Goal: Task Accomplishment & Management: Use online tool/utility

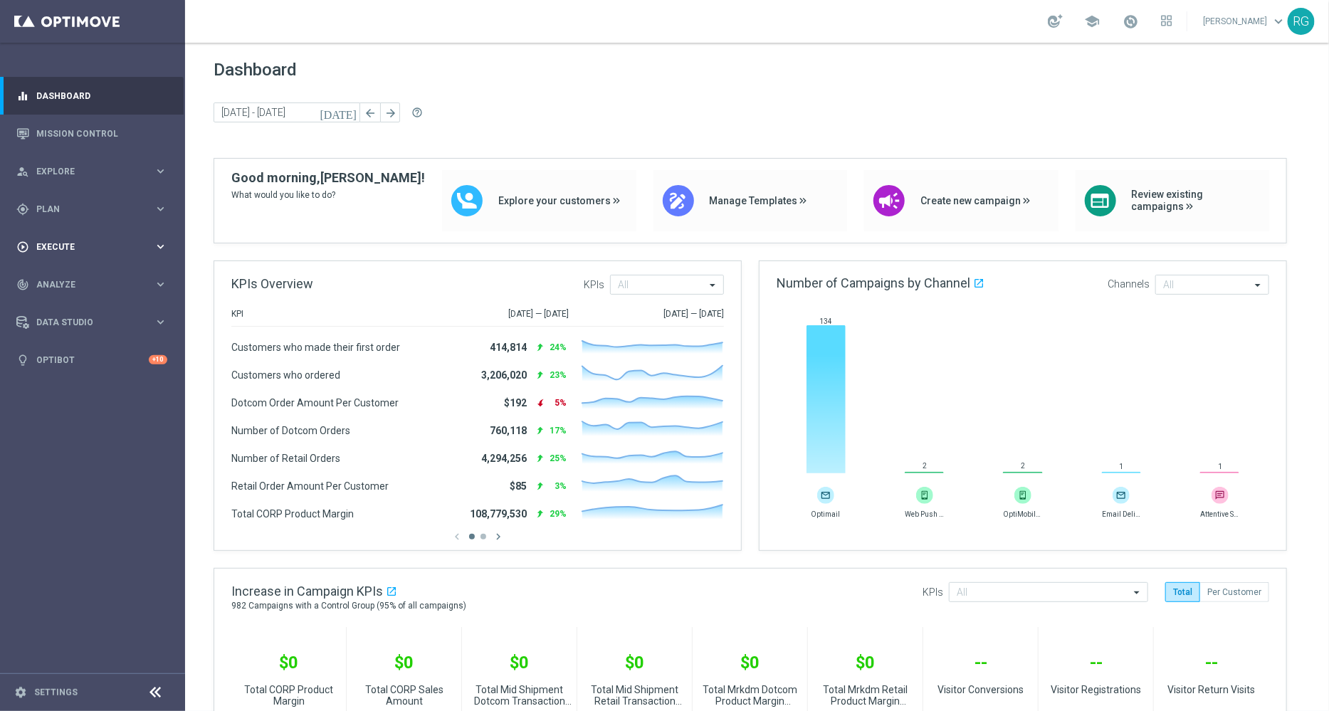
click at [64, 245] on span "Execute" at bounding box center [94, 247] width 117 height 9
click at [61, 318] on div "track_changes Analyze keyboard_arrow_right" at bounding box center [92, 327] width 184 height 38
click at [55, 411] on accordion "BI Studio keyboard_arrow_right Campaigns Deliverability Emails Baseline Matchba…" at bounding box center [110, 420] width 147 height 21
click at [55, 424] on span "BI Studio" at bounding box center [89, 420] width 102 height 9
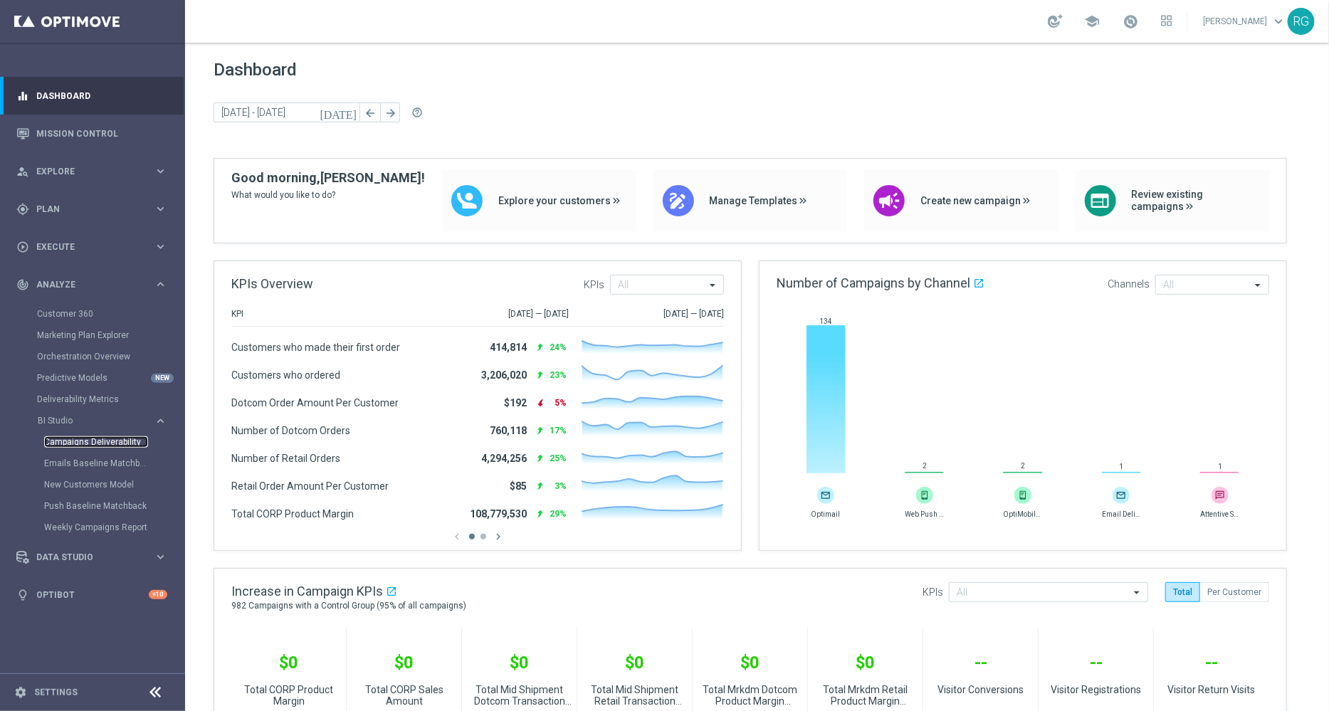
click at [94, 441] on link "Campaigns Deliverability" at bounding box center [96, 441] width 104 height 11
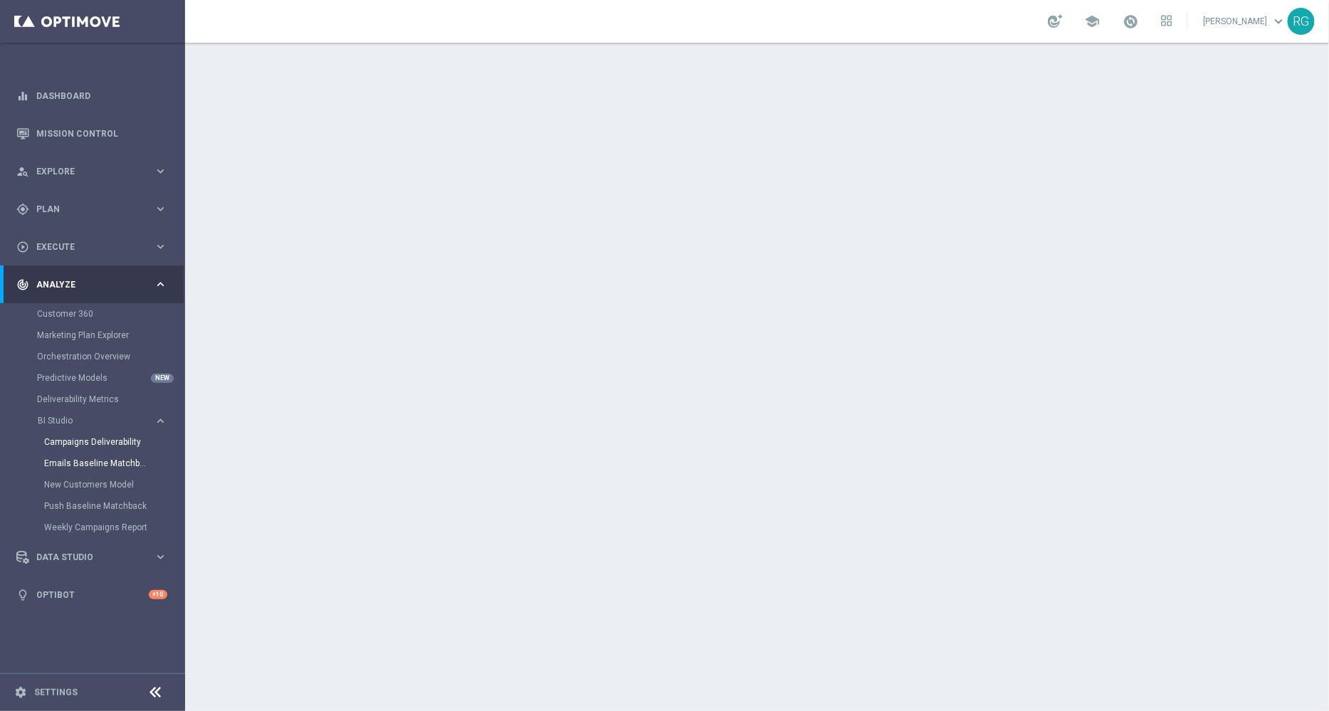
click at [105, 460] on link "Emails Baseline Matchback" at bounding box center [96, 463] width 104 height 11
click at [93, 526] on link "Weekly Campaigns Report" at bounding box center [96, 527] width 104 height 11
click at [93, 465] on link "Emails Baseline Matchback" at bounding box center [96, 463] width 104 height 11
click at [84, 130] on link "Mission Control" at bounding box center [101, 134] width 131 height 38
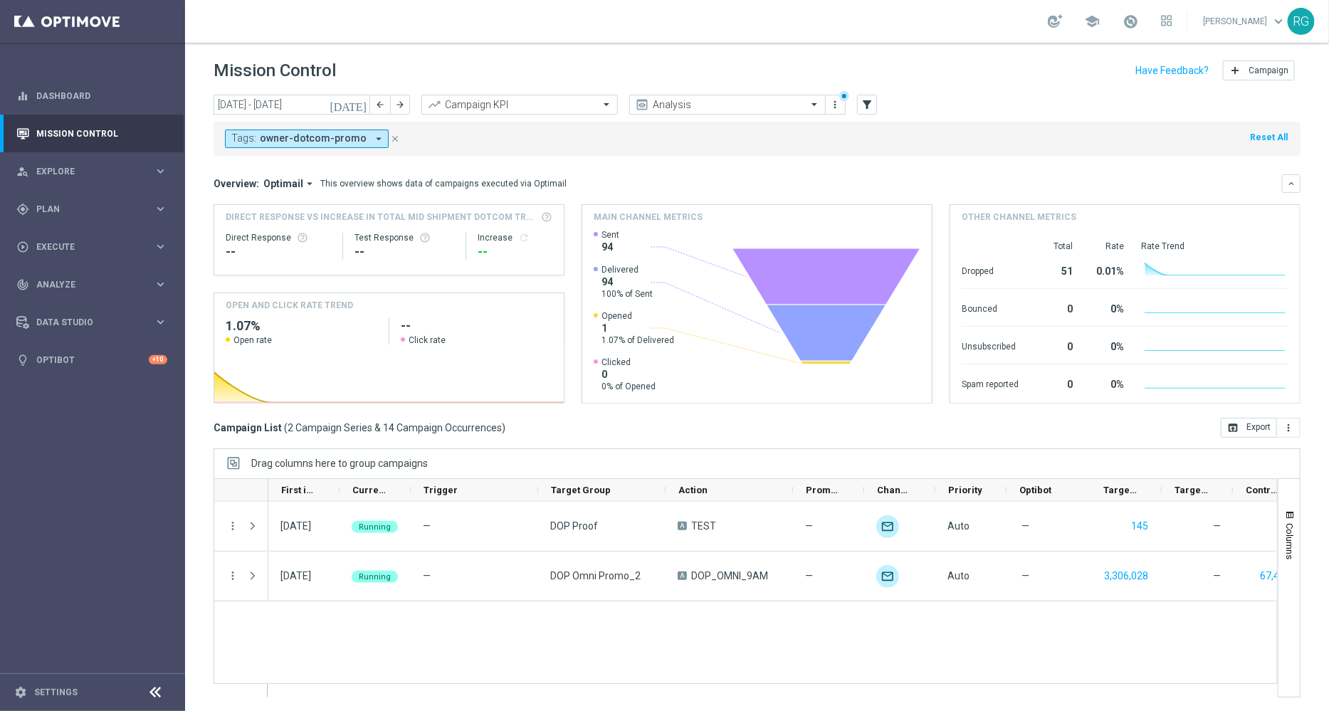
click at [358, 100] on icon "[DATE]" at bounding box center [349, 104] width 38 height 13
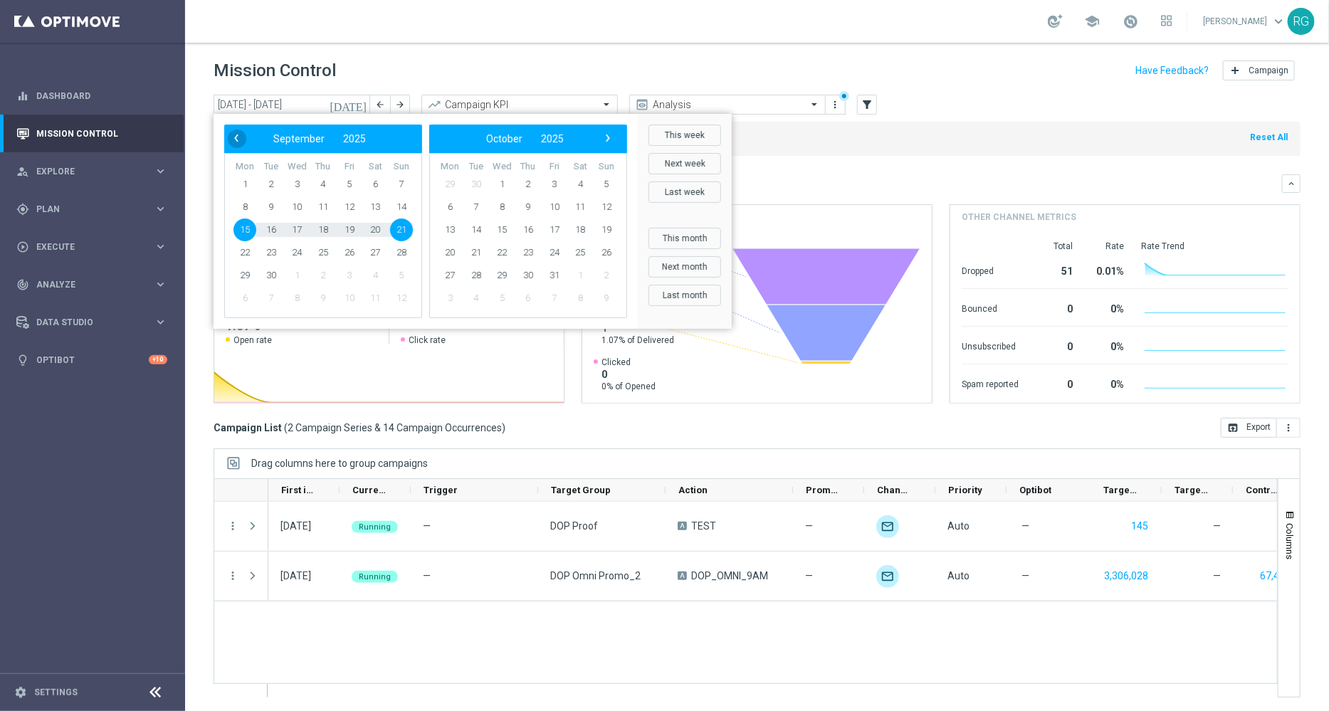
click at [243, 136] on span "‹" at bounding box center [236, 138] width 19 height 19
click at [398, 279] on span "31" at bounding box center [401, 275] width 23 height 23
click at [577, 187] on span "6" at bounding box center [580, 184] width 23 height 23
type input "[DATE] - [DATE]"
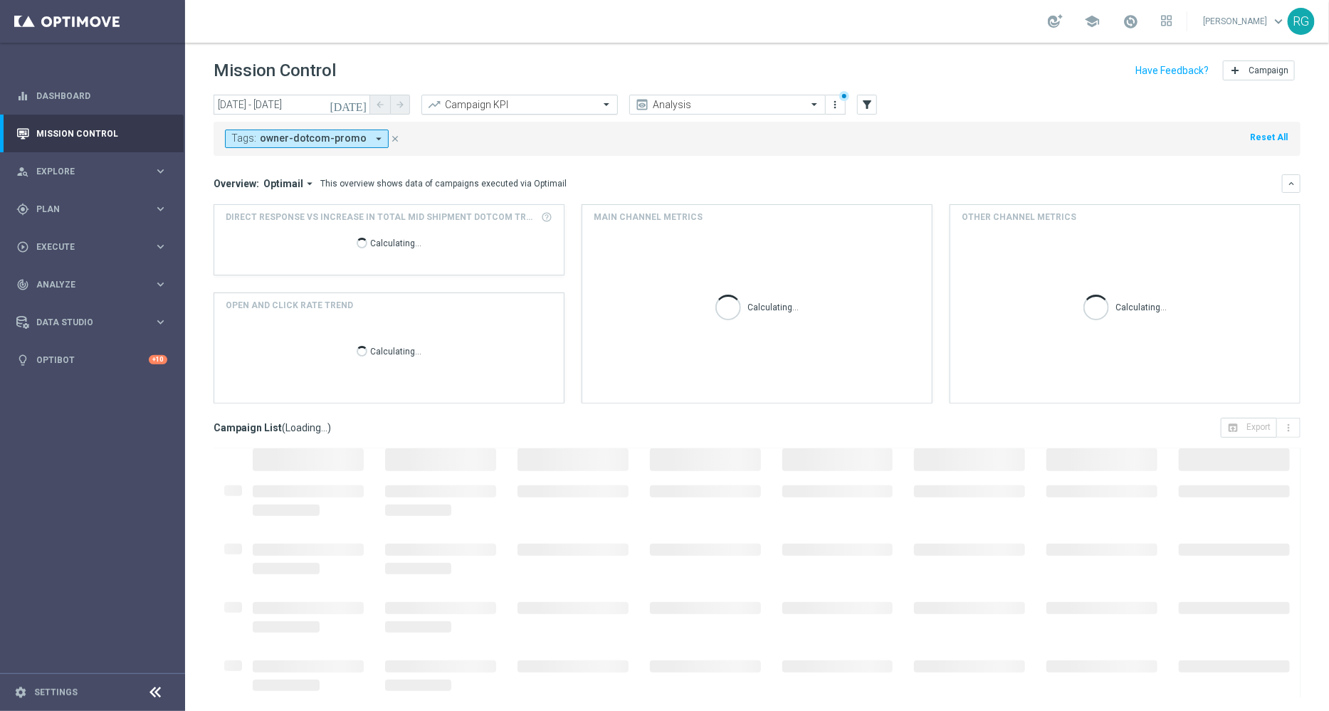
click at [456, 100] on input "text" at bounding box center [505, 105] width 152 height 12
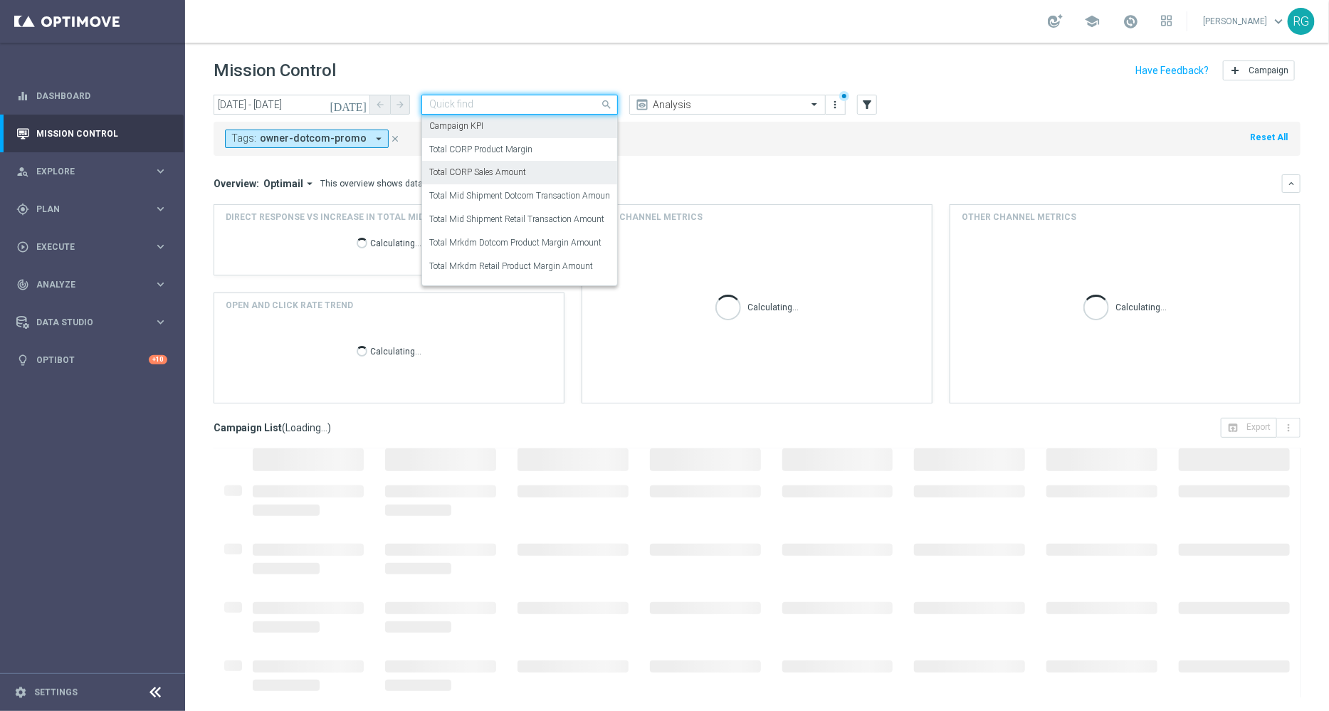
click at [500, 173] on label "Total CORP Sales Amount" at bounding box center [477, 173] width 97 height 12
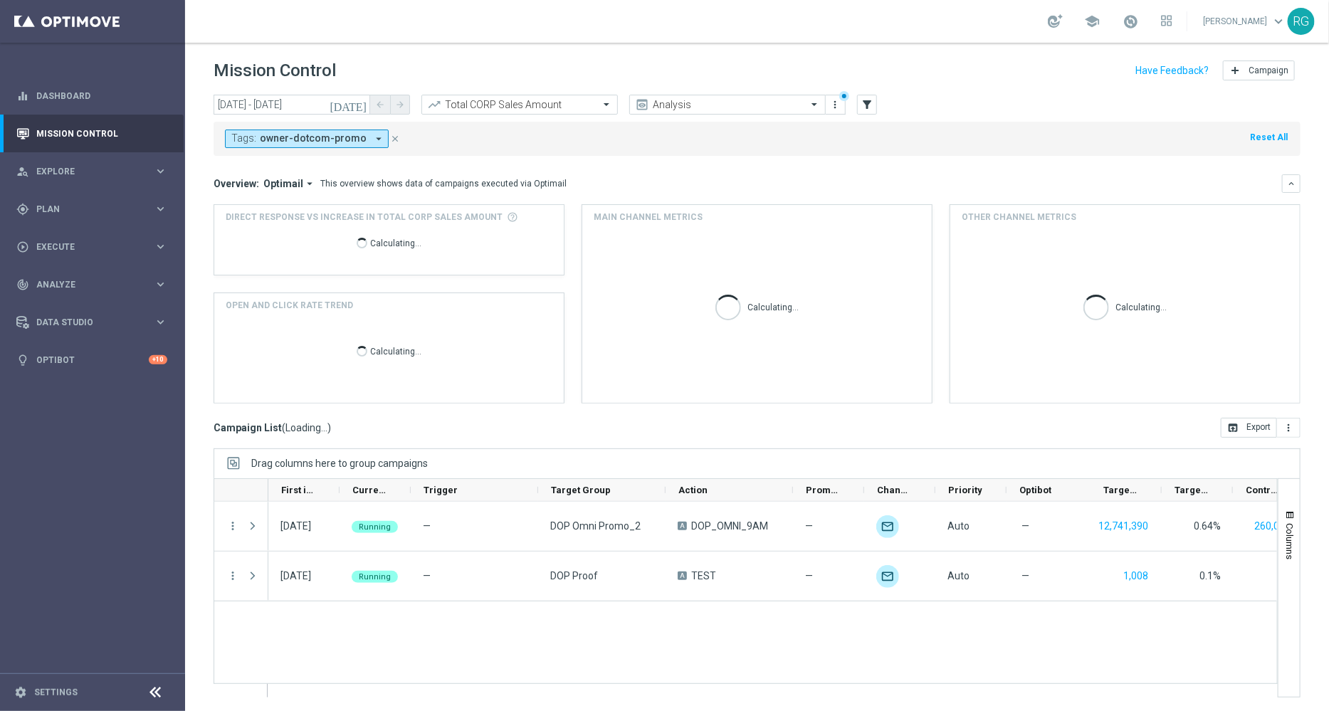
click at [360, 135] on button "Tags: owner-dotcom-promo arrow_drop_down" at bounding box center [307, 139] width 164 height 19
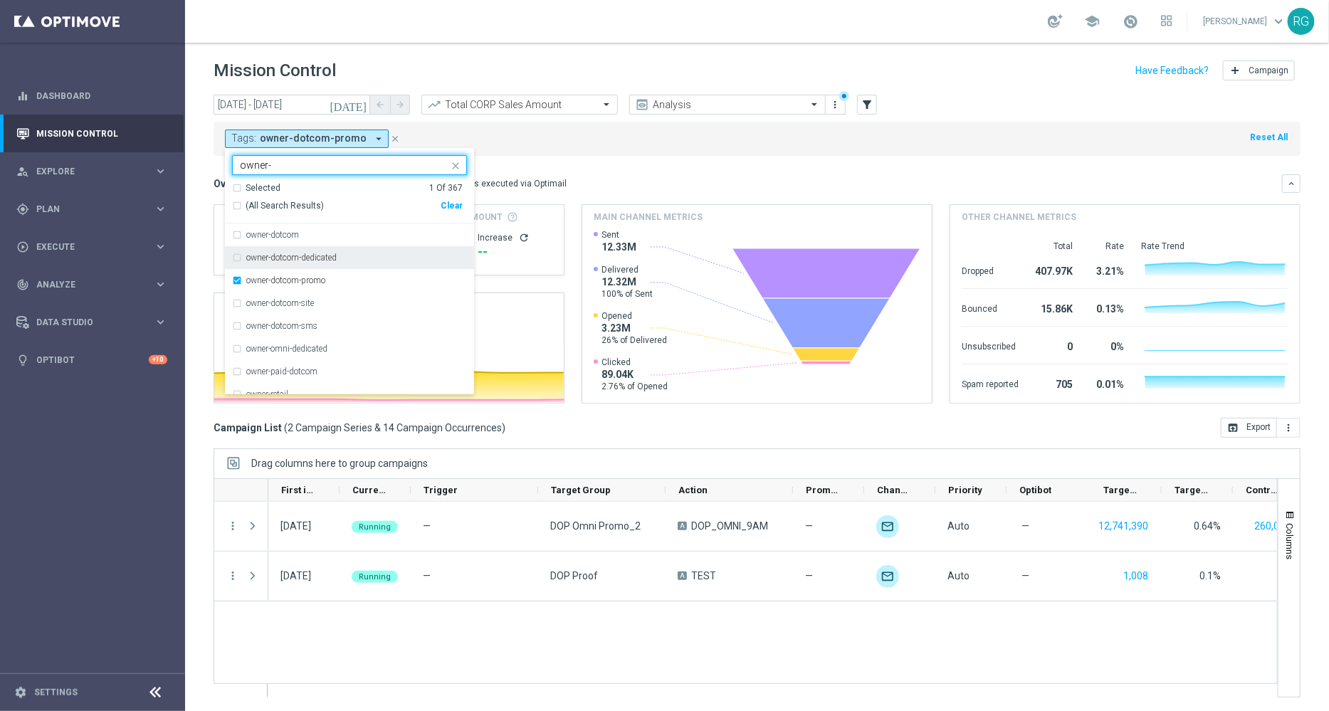
scroll to position [57, 0]
click at [235, 339] on div "owner-retail" at bounding box center [349, 337] width 235 height 23
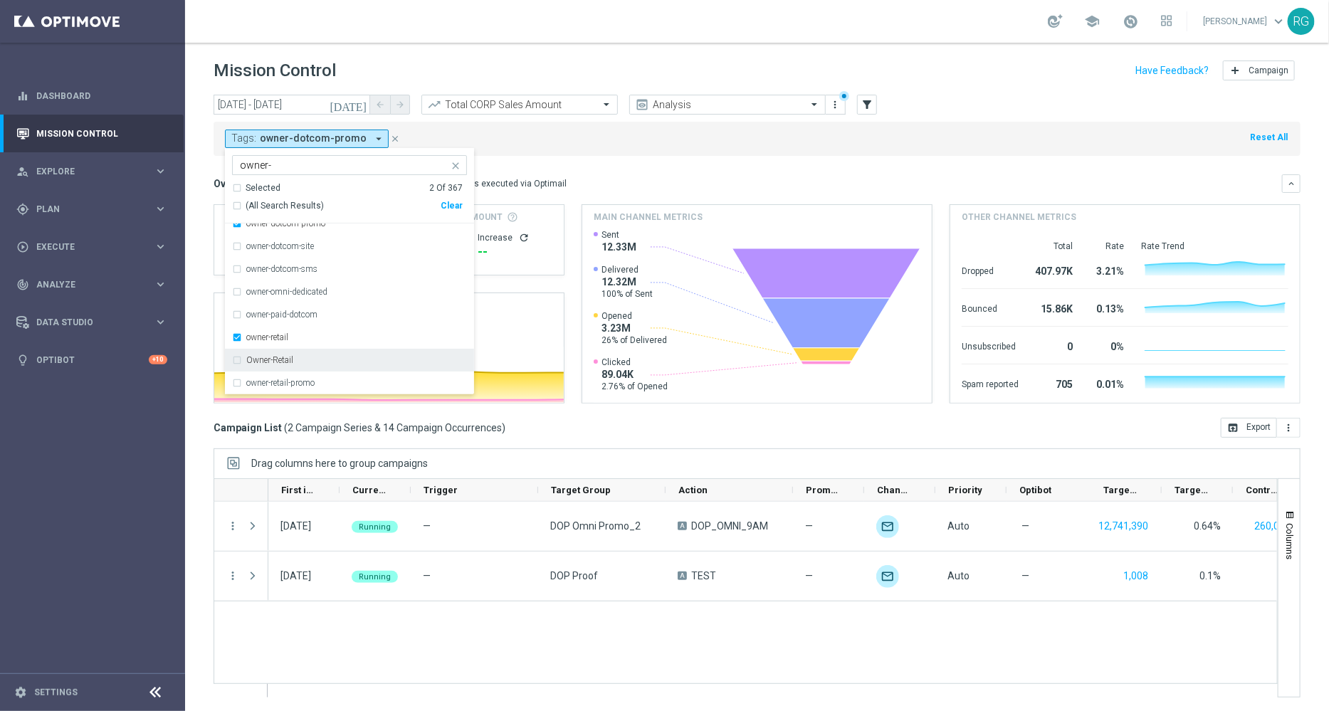
click at [237, 358] on div "Owner-Retail" at bounding box center [349, 360] width 235 height 23
click at [241, 389] on div "owner-retail-promo" at bounding box center [349, 383] width 235 height 23
click at [297, 166] on input "owner-" at bounding box center [344, 165] width 209 height 12
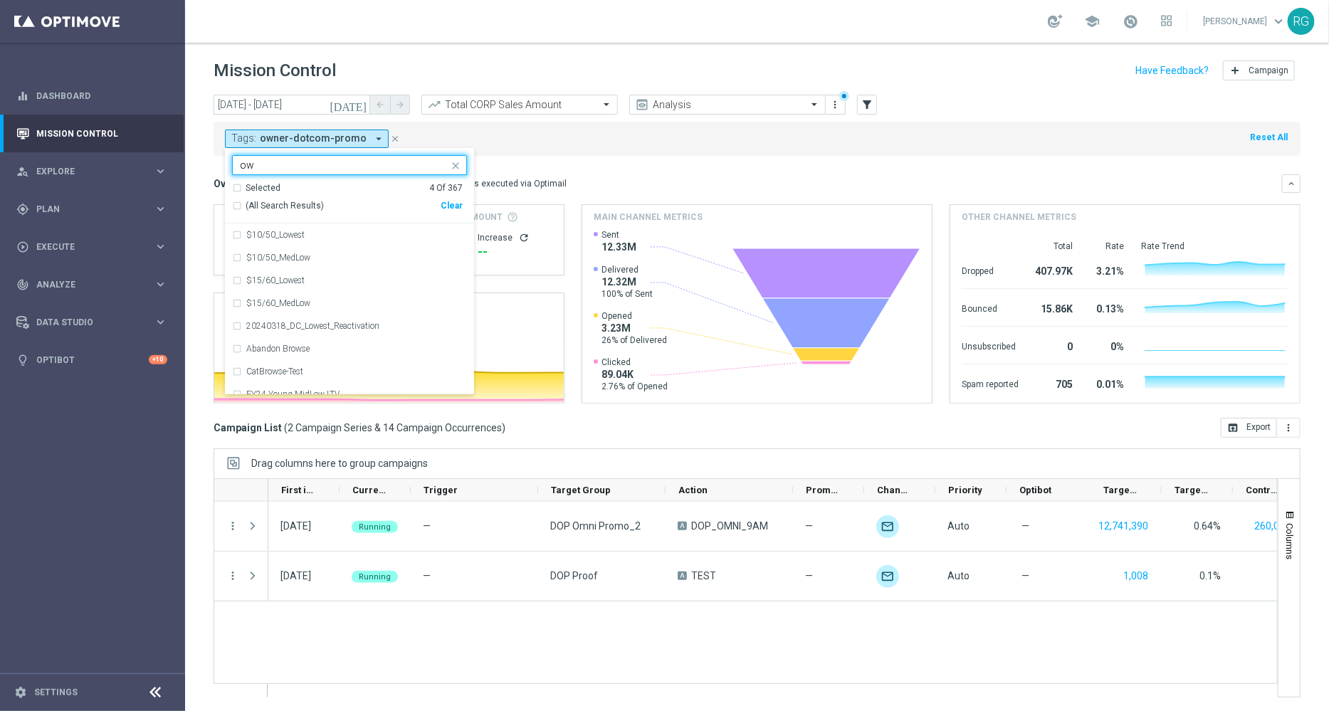
type input "o"
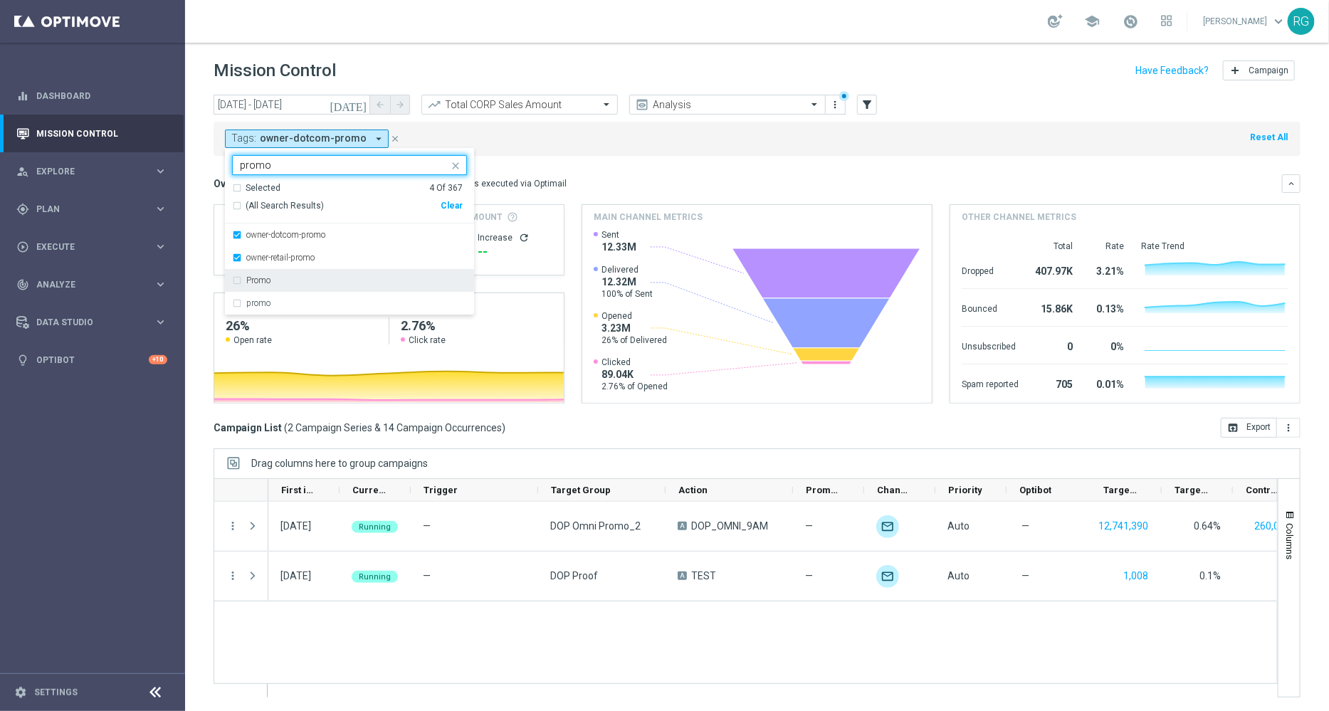
click at [258, 273] on div "Promo" at bounding box center [349, 280] width 235 height 23
type input "promo"
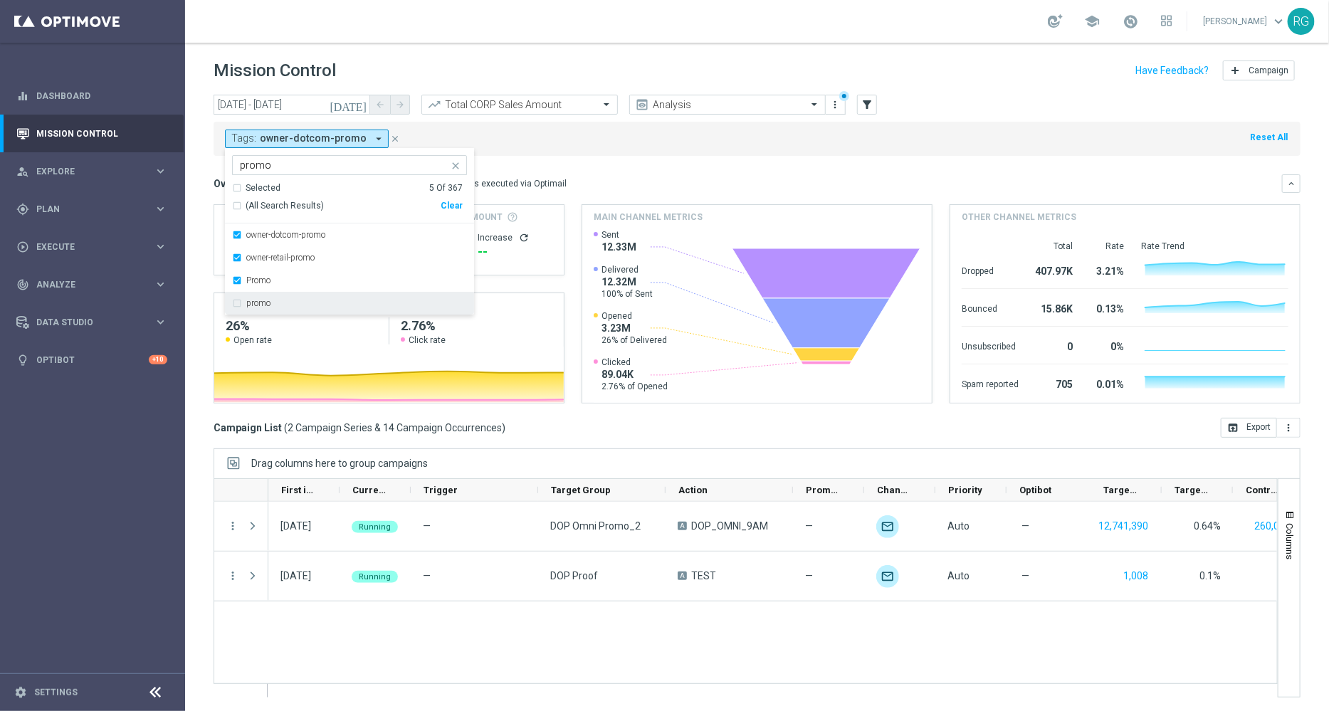
click at [264, 313] on div "promo" at bounding box center [349, 303] width 235 height 23
click at [639, 130] on div "Tags: owner-dotcom-promo arrow_drop_down Selected 6 of 367 promo Selected 6 Of …" at bounding box center [757, 139] width 1087 height 34
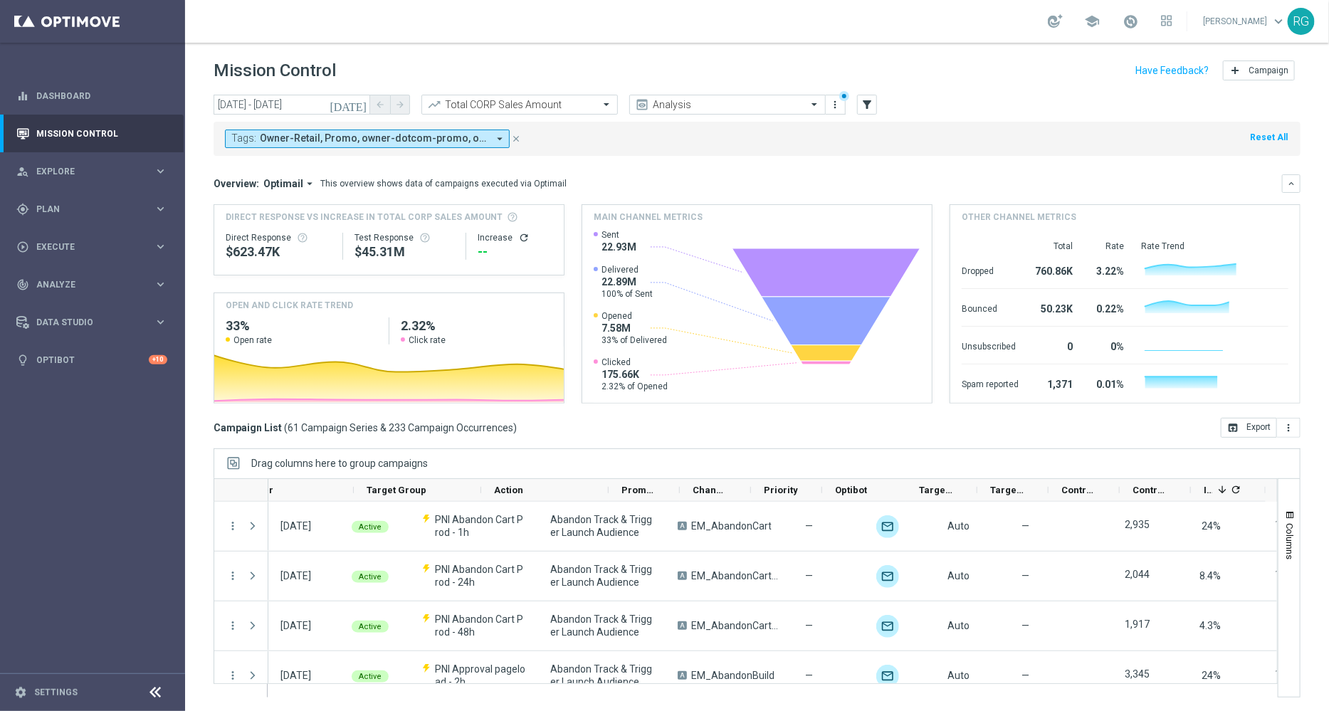
scroll to position [0, 184]
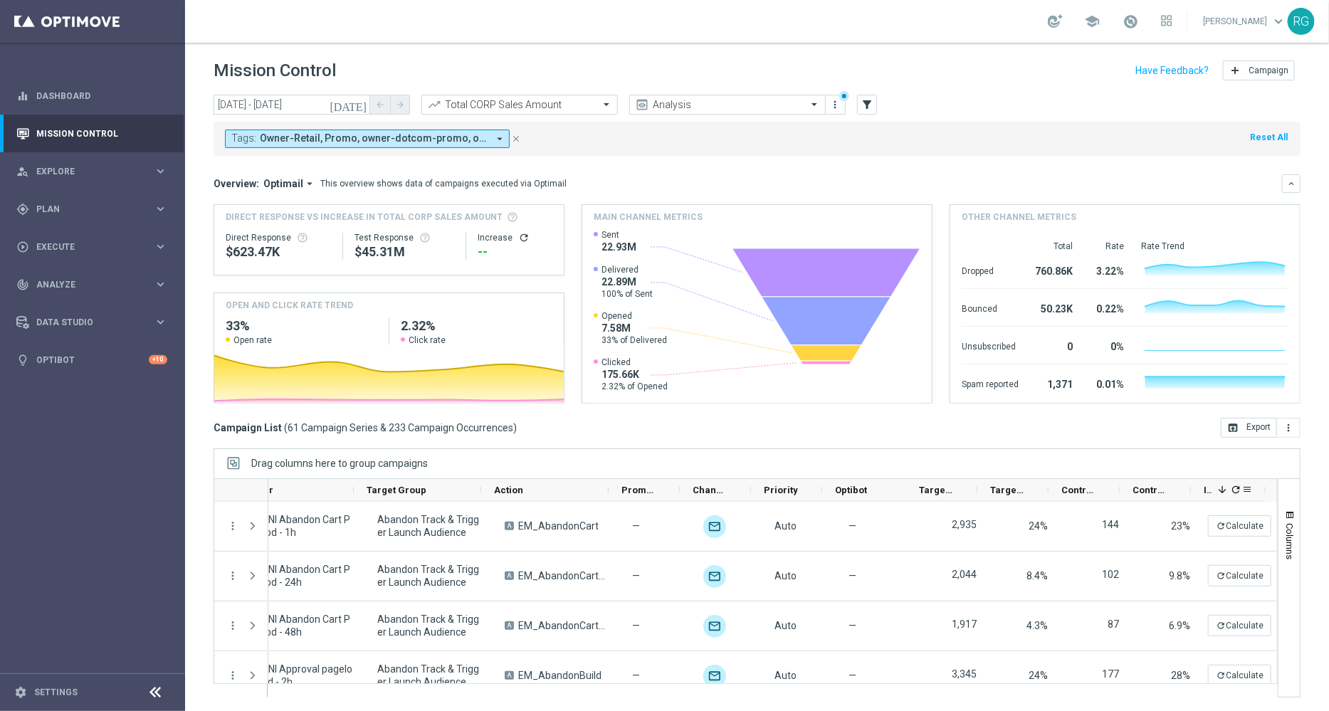
click at [1234, 493] on icon "refresh" at bounding box center [1235, 489] width 11 height 11
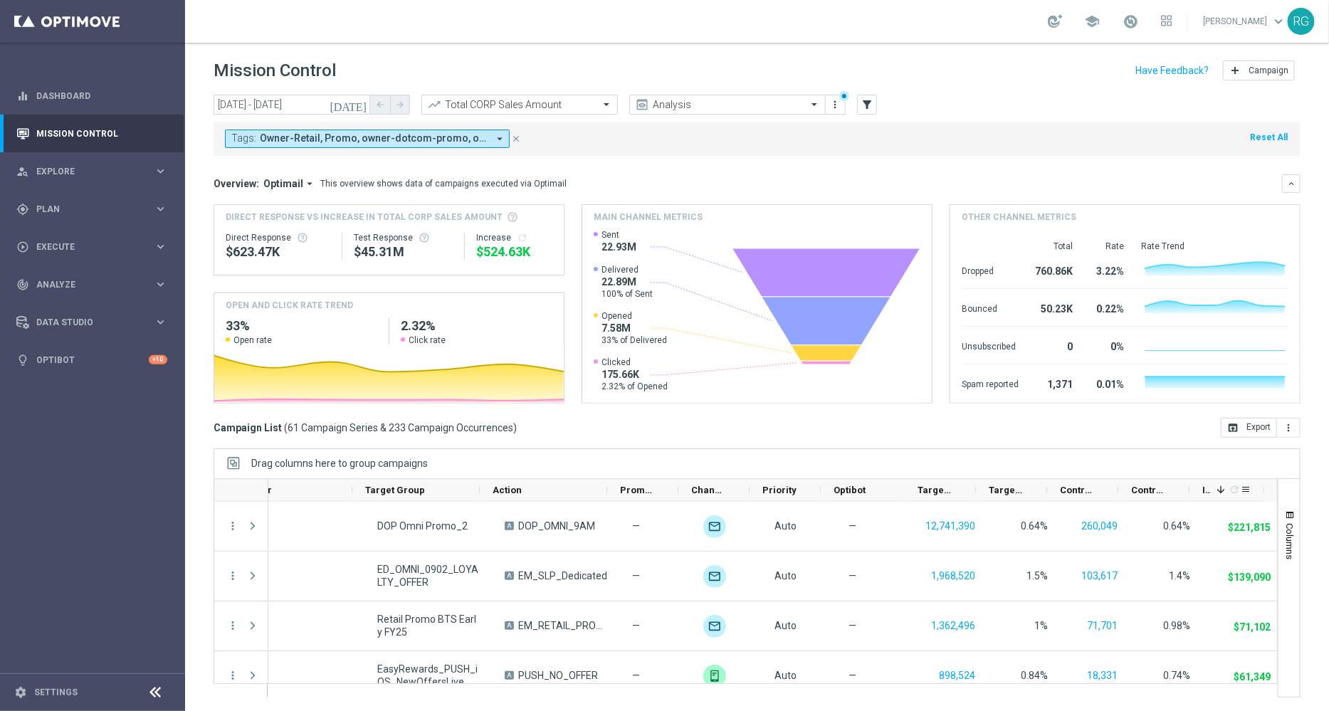
click at [1221, 493] on span at bounding box center [1220, 489] width 11 height 11
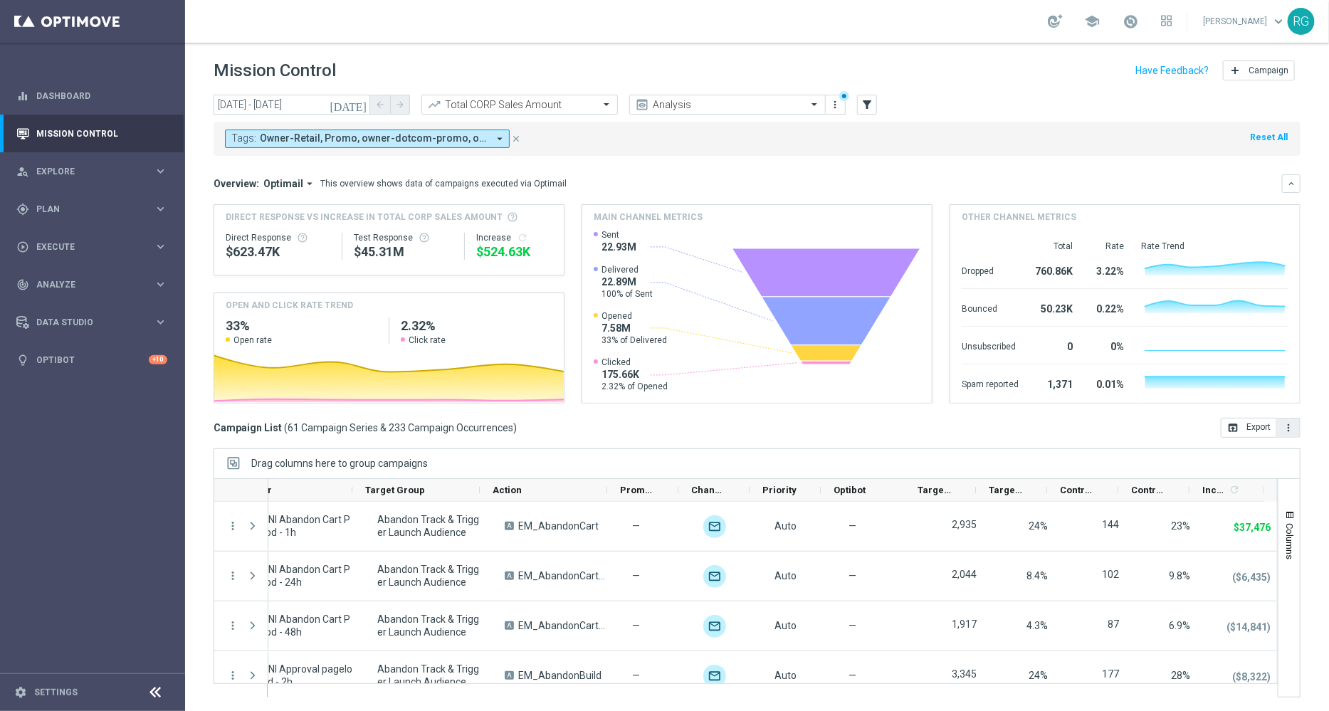
click at [1295, 432] on button "more_vert" at bounding box center [1288, 428] width 23 height 20
click at [1262, 456] on span "Export with occurrences" at bounding box center [1242, 453] width 95 height 10
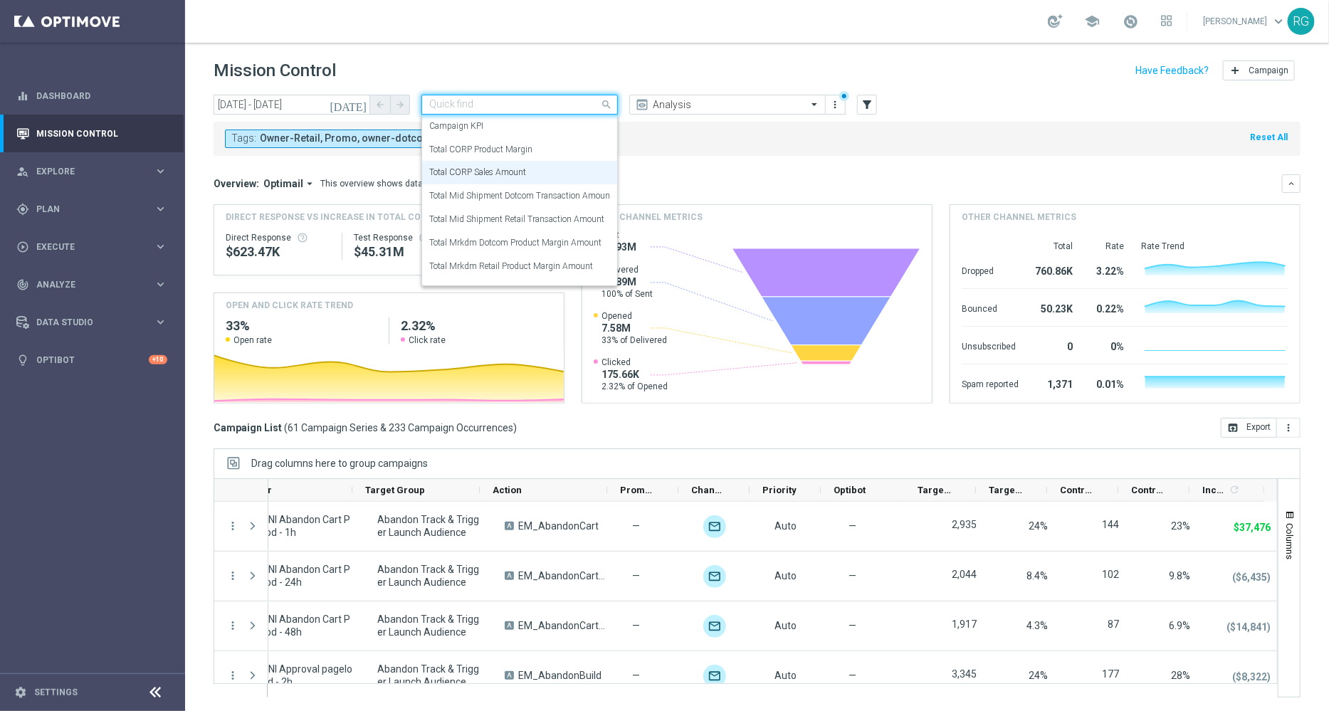
click at [562, 105] on input "text" at bounding box center [505, 105] width 152 height 12
click at [542, 140] on div "Total CORP Product Margin" at bounding box center [519, 149] width 181 height 23
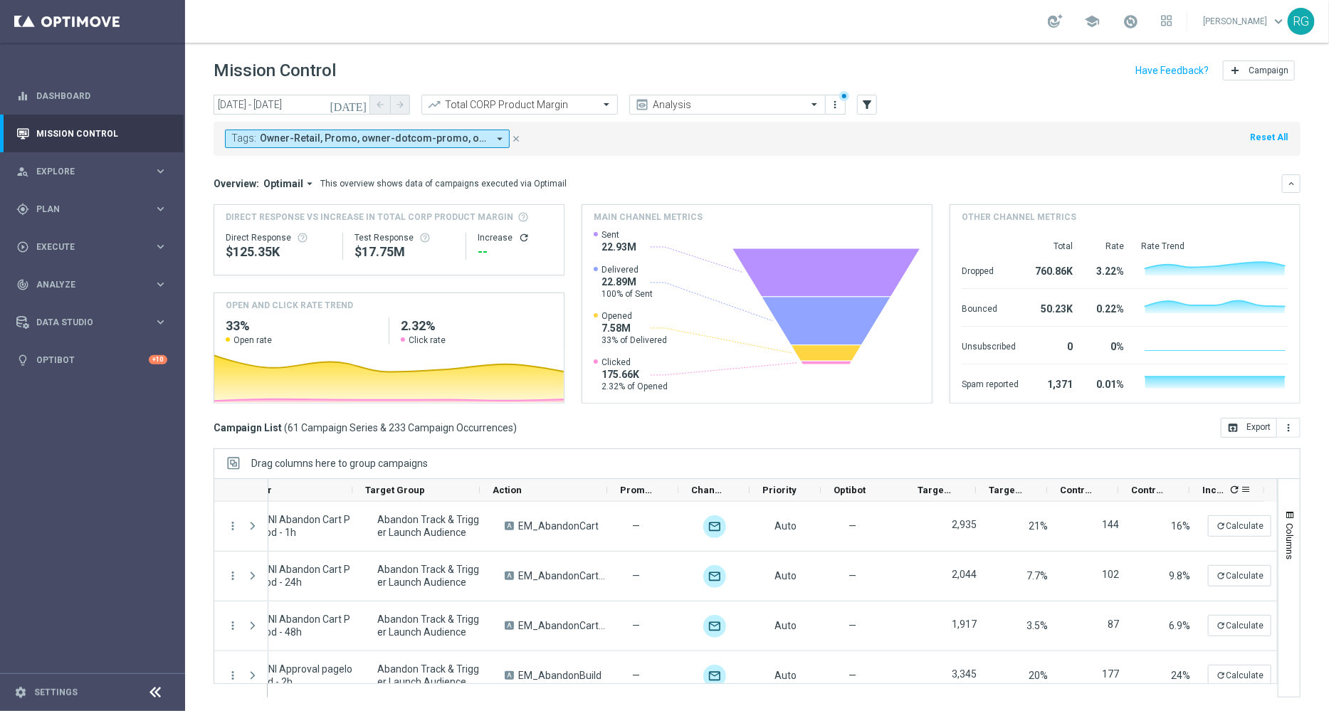
click at [1232, 491] on icon "refresh" at bounding box center [1234, 489] width 11 height 11
click at [1294, 427] on icon "more_vert" at bounding box center [1288, 427] width 11 height 11
click at [1259, 452] on span "Export with occurrences" at bounding box center [1242, 453] width 95 height 10
